Goal: Check status: Check status

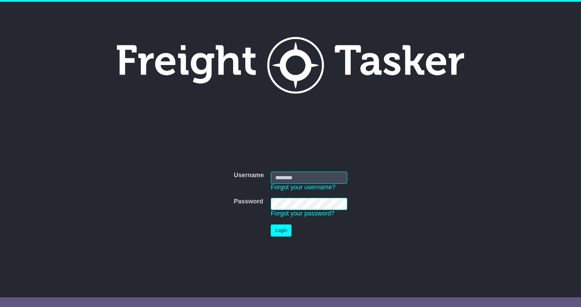
type input "**********"
click at [284, 228] on button "Login" at bounding box center [281, 231] width 21 height 12
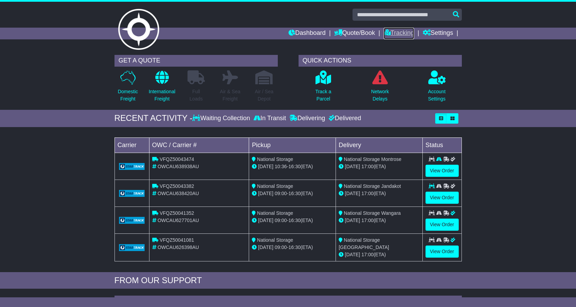
click at [397, 29] on link "Tracking" at bounding box center [398, 34] width 30 height 12
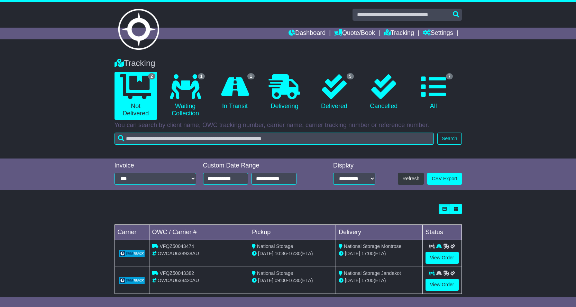
scroll to position [11, 0]
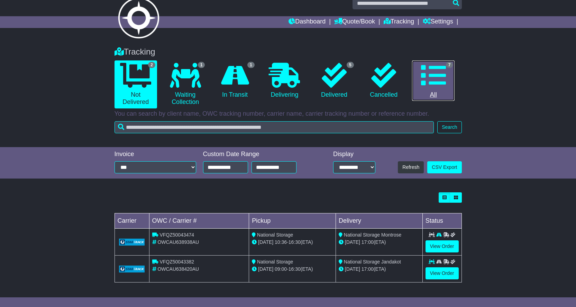
click at [442, 92] on link "7 All" at bounding box center [433, 80] width 43 height 41
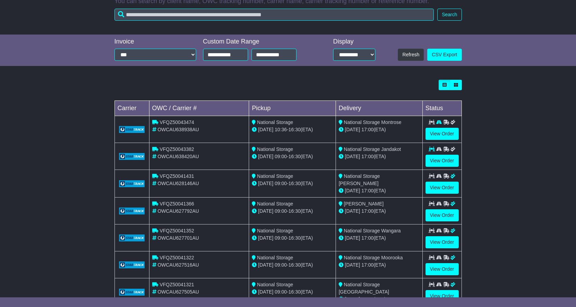
scroll to position [146, 0]
